Goal: Information Seeking & Learning: Find specific page/section

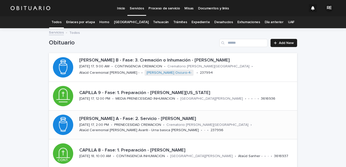
scroll to position [25, 0]
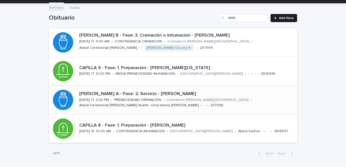
click at [95, 95] on p "[PERSON_NAME] A - Fase: 2. Servicio - [PERSON_NAME]" at bounding box center [187, 94] width 216 height 6
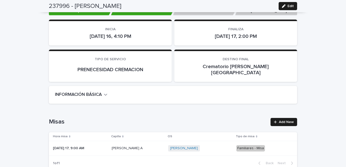
scroll to position [100, 0]
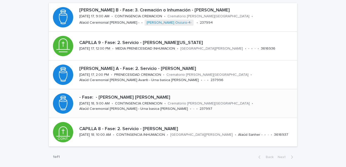
scroll to position [25, 0]
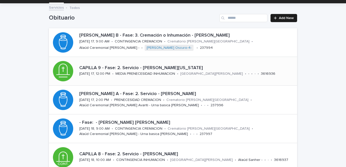
click at [147, 68] on p "CAPILLA 9 - Fase: 2. Servicio - [PERSON_NAME][US_STATE]" at bounding box center [187, 68] width 216 height 6
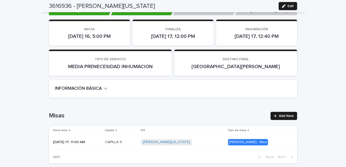
scroll to position [100, 0]
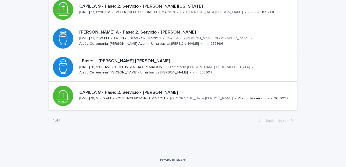
scroll to position [16, 0]
